Goal: Find specific page/section: Find specific page/section

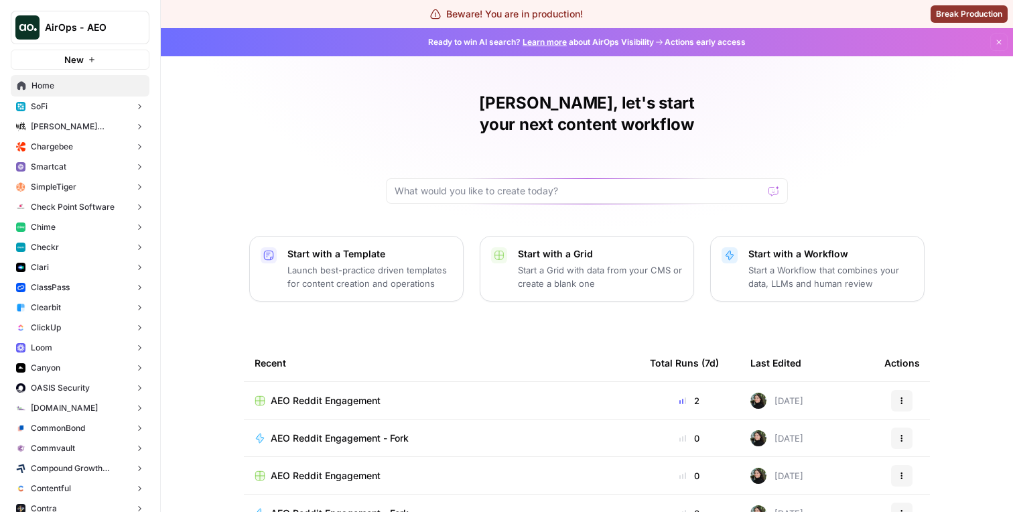
click at [88, 113] on button "SoFi" at bounding box center [80, 107] width 139 height 20
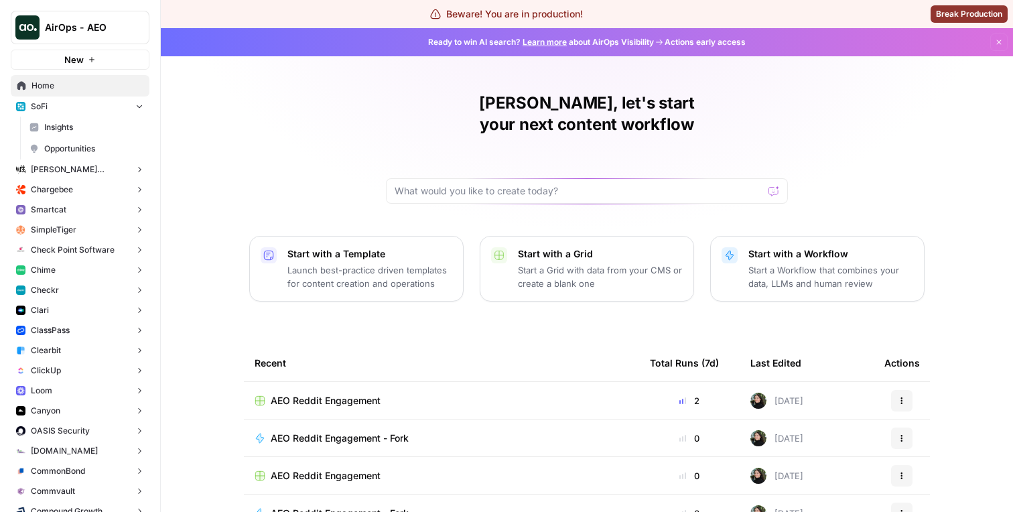
click at [88, 145] on span "Opportunities" at bounding box center [93, 149] width 99 height 12
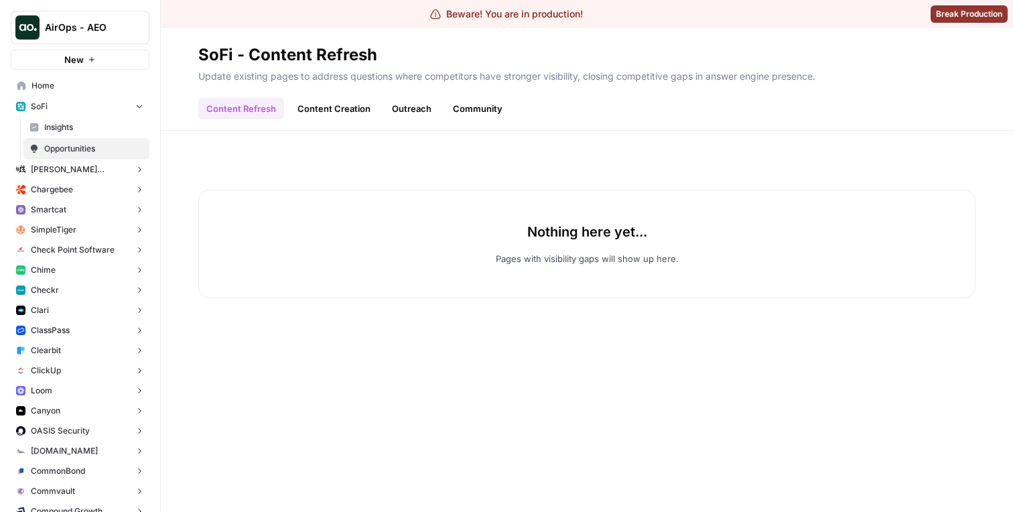
click at [336, 101] on link "Content Creation" at bounding box center [334, 108] width 89 height 21
